Goal: Check status: Check status

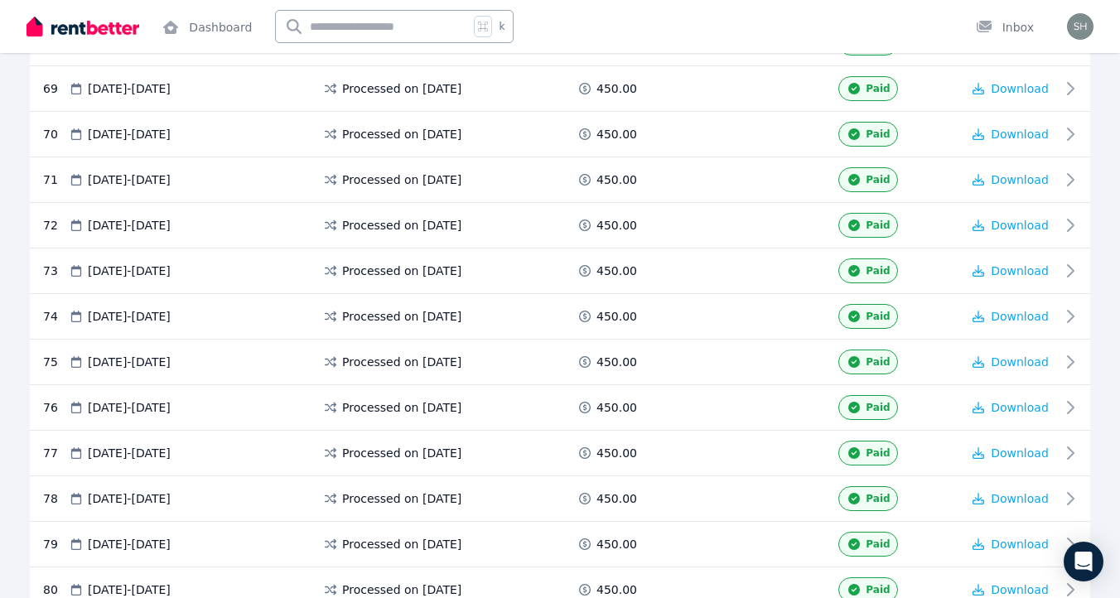
scroll to position [4014, 0]
